Goal: Information Seeking & Learning: Understand process/instructions

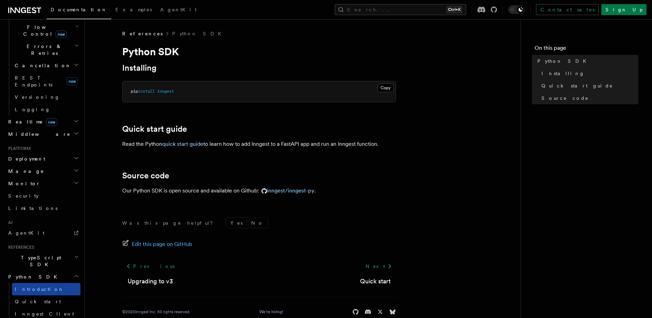
scroll to position [288, 0]
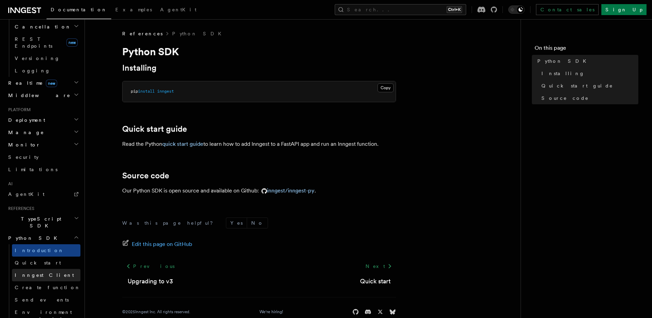
click at [52, 269] on link "Inngest Client" at bounding box center [46, 275] width 69 height 12
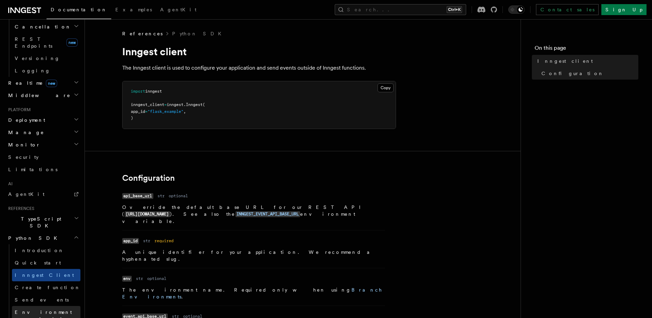
click at [57, 309] on span "Environment variables" at bounding box center [43, 315] width 57 height 12
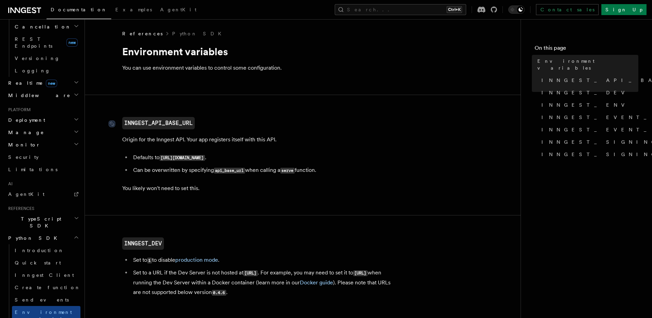
click at [150, 125] on code "INNGEST_API_BASE_URL" at bounding box center [158, 123] width 73 height 12
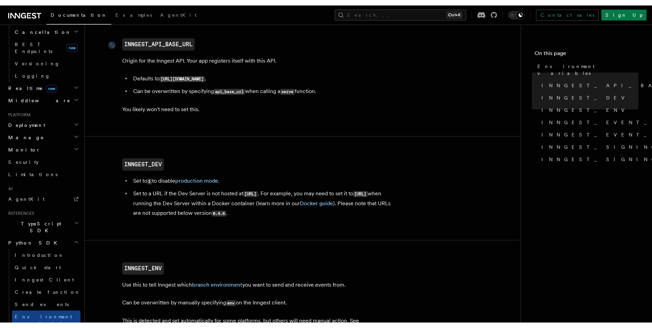
scroll to position [2, 0]
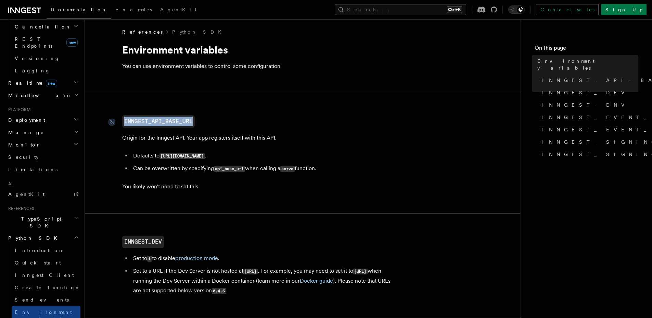
drag, startPoint x: 195, startPoint y: 119, endPoint x: 124, endPoint y: 123, distance: 71.0
click at [124, 123] on h2 "INNGEST_API_BASE_URL" at bounding box center [259, 121] width 274 height 12
copy code "INNGEST_API_BASE_URL"
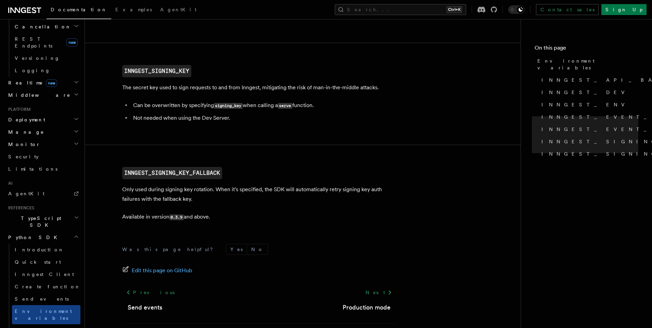
scroll to position [700, 0]
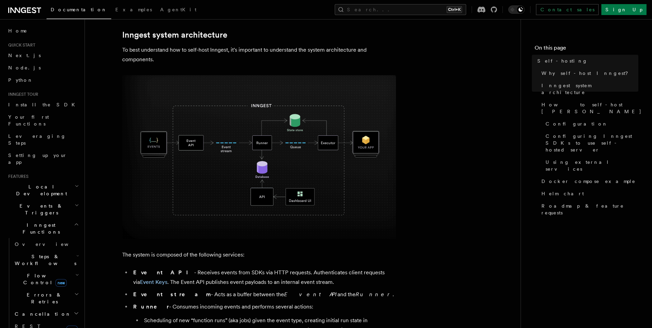
scroll to position [288, 0]
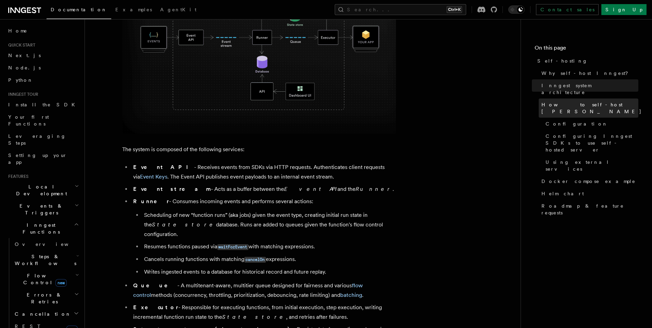
click at [586, 101] on span "How to self-host Inngest" at bounding box center [592, 108] width 100 height 14
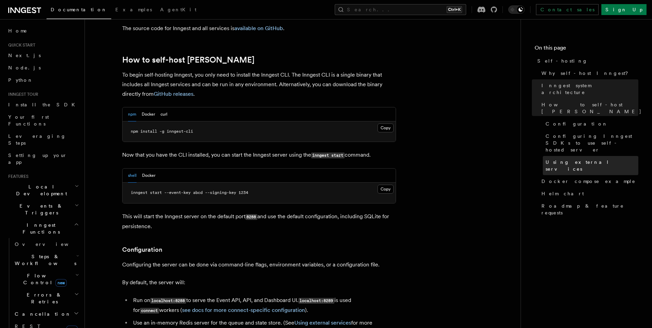
scroll to position [666, 0]
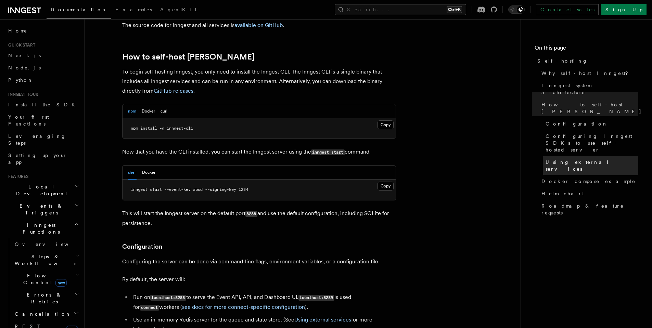
click at [574, 159] on span "Using external services" at bounding box center [592, 166] width 93 height 14
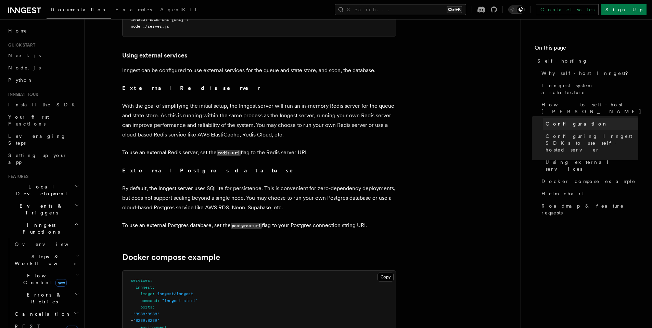
scroll to position [1623, 0]
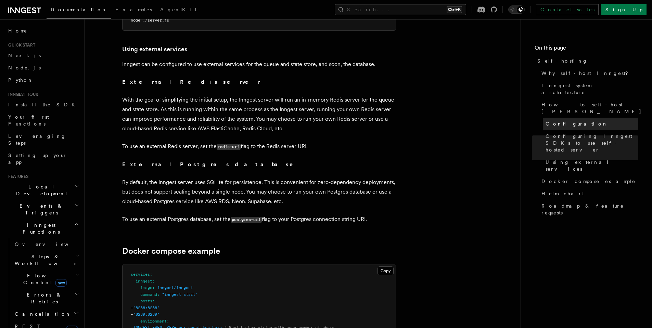
click at [567, 121] on span "Configuration" at bounding box center [577, 124] width 62 height 7
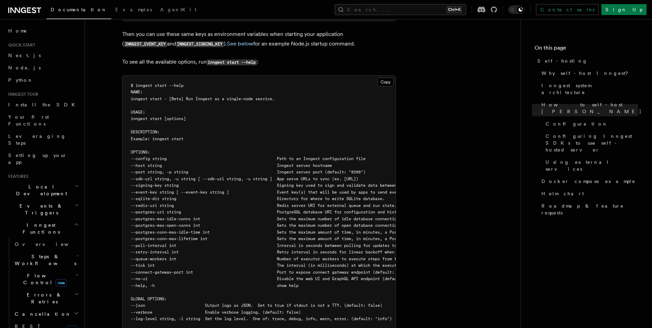
scroll to position [0, 229]
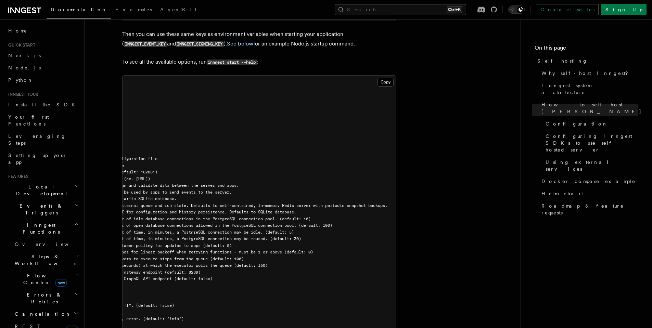
drag, startPoint x: 323, startPoint y: 311, endPoint x: 155, endPoint y: 253, distance: 177.8
click at [321, 311] on pre "$ inngest start --help NAME: inngest start - [Beta] Run Inngest as a single-nod…" at bounding box center [259, 203] width 273 height 254
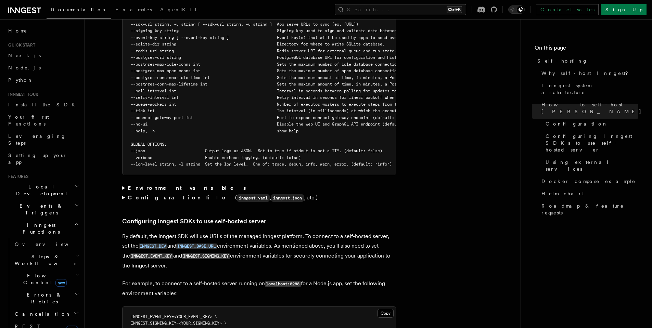
scroll to position [1309, 0]
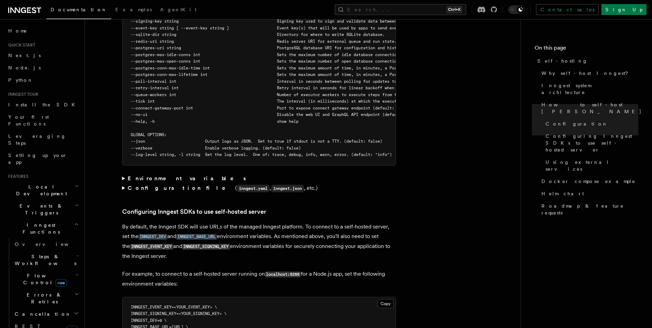
click at [151, 185] on strong "Configuration file" at bounding box center [182, 188] width 108 height 7
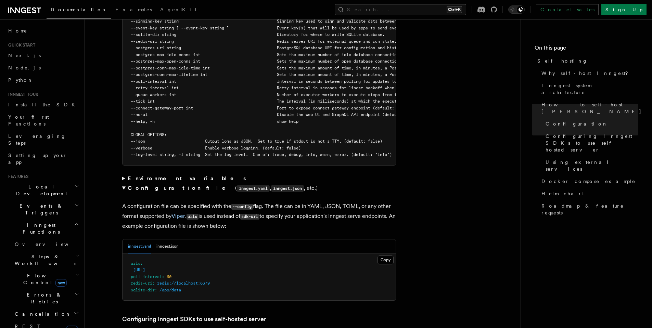
click at [152, 175] on strong "Environment variables" at bounding box center [188, 178] width 120 height 7
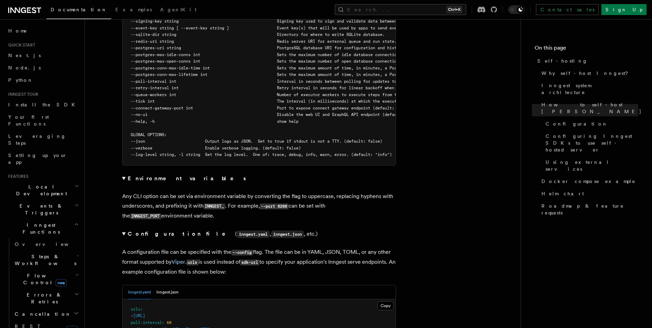
click at [152, 175] on strong "Environment variables" at bounding box center [188, 178] width 120 height 7
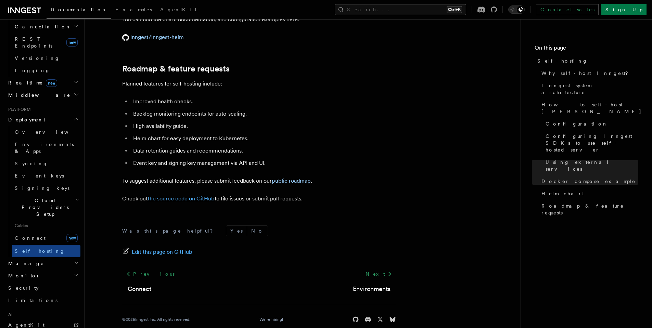
scroll to position [2726, 0]
